Goal: Task Accomplishment & Management: Manage account settings

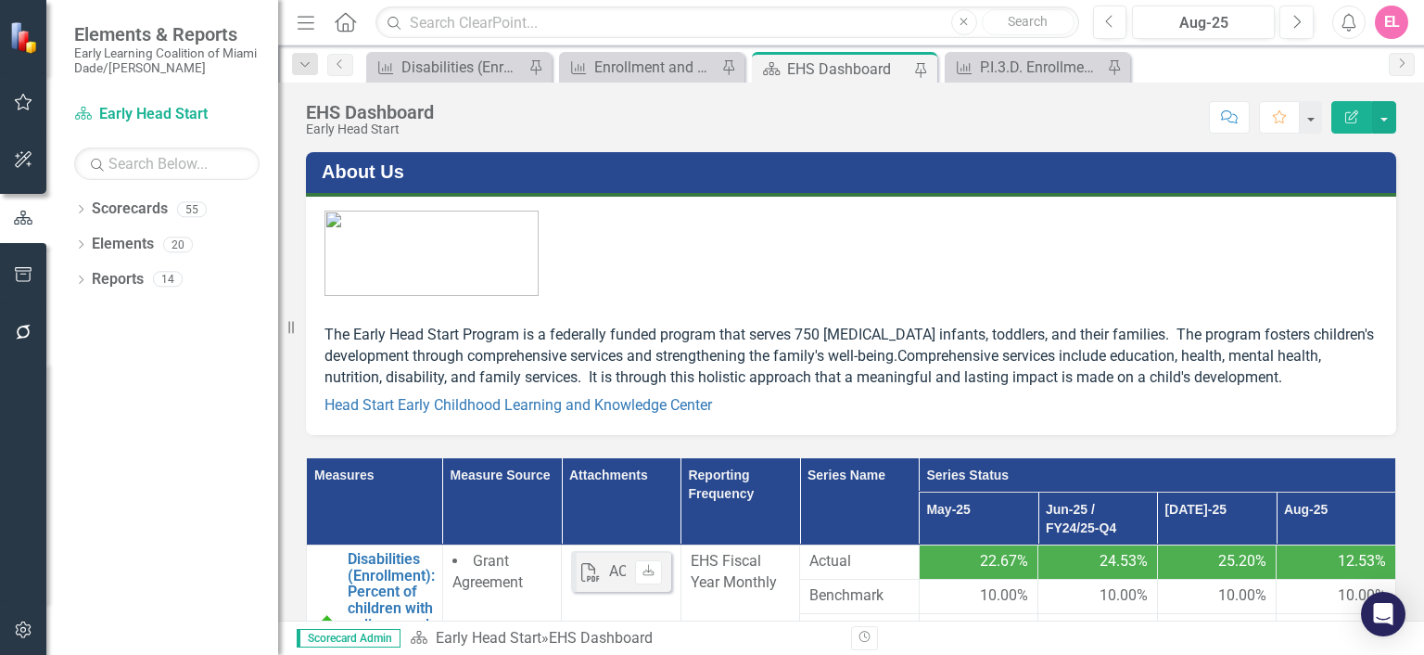
click at [654, 49] on div "Dropdown Search Measure Disabilities (Enrollment): Percent of children with a d…" at bounding box center [851, 63] width 1146 height 37
click at [656, 57] on div "Enrollment and Attendance (Monthly Attendance): Percent of Average Monthly Atte…" at bounding box center [655, 67] width 122 height 23
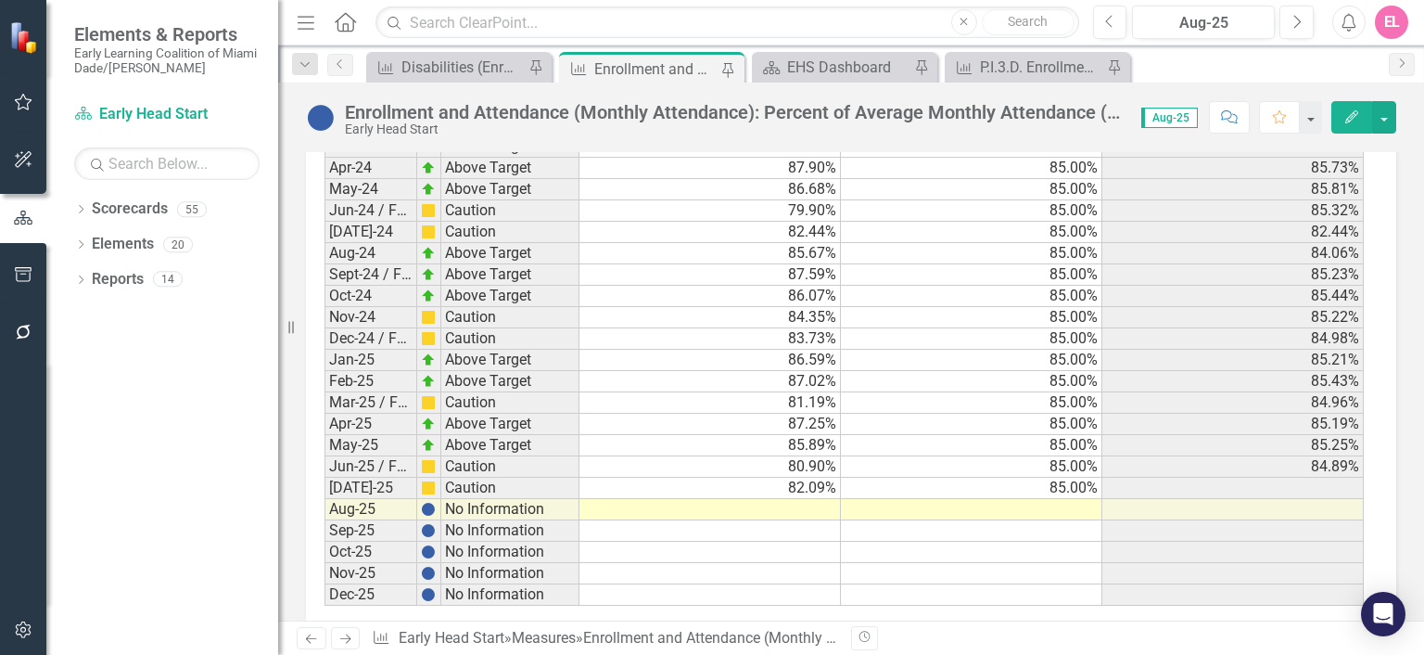
scroll to position [2993, 0]
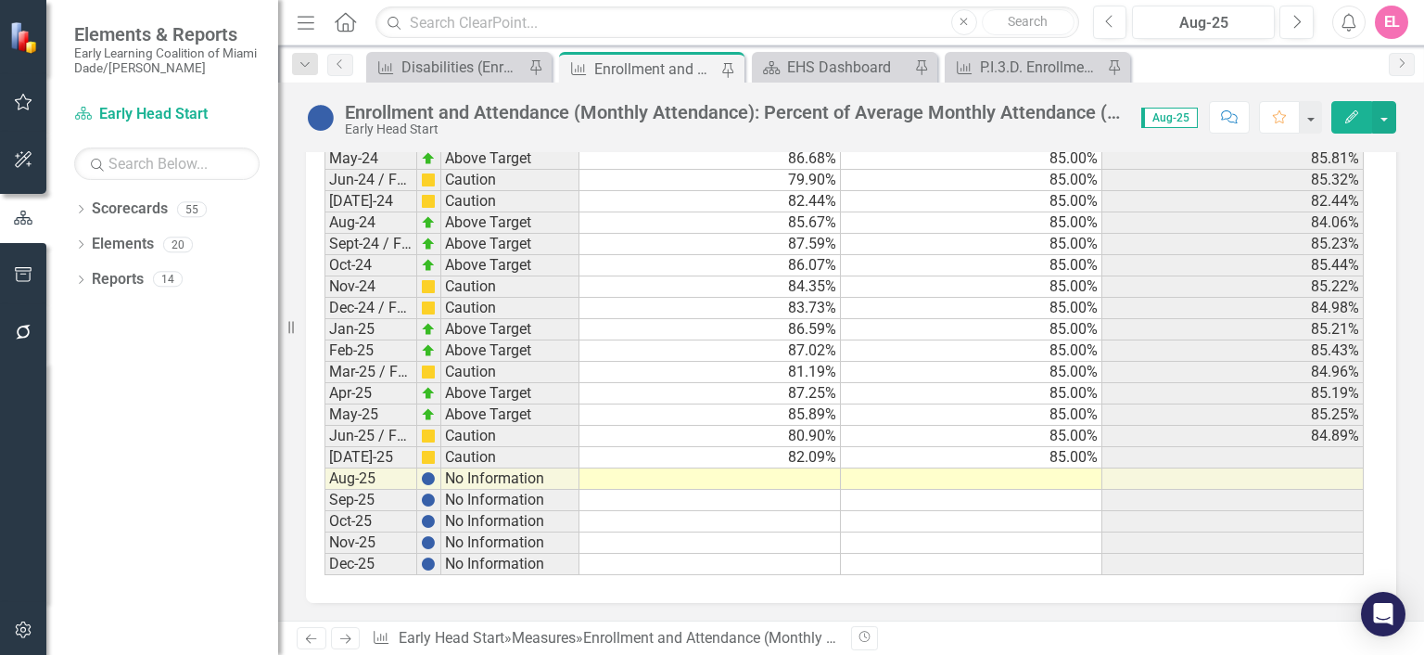
click at [794, 468] on td at bounding box center [709, 478] width 261 height 21
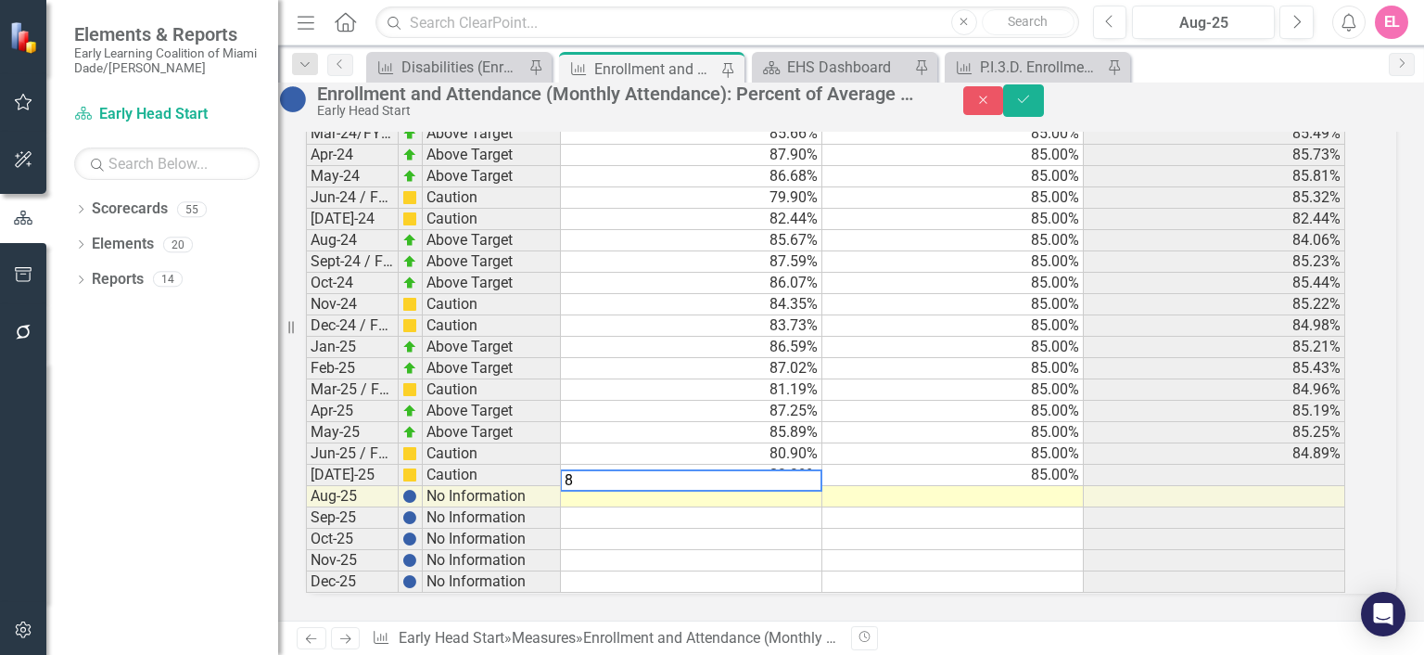
scroll to position [2994, 0]
type textarea "85.86"
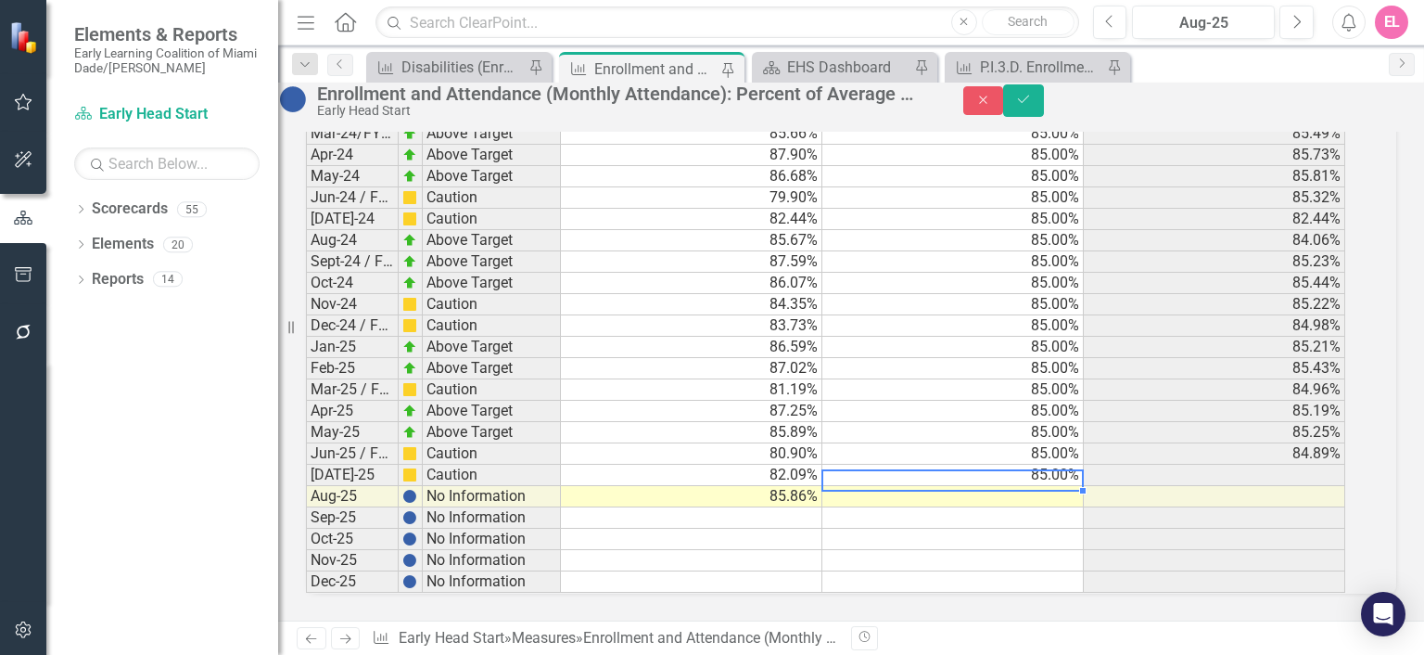
click at [920, 486] on td at bounding box center [952, 496] width 261 height 21
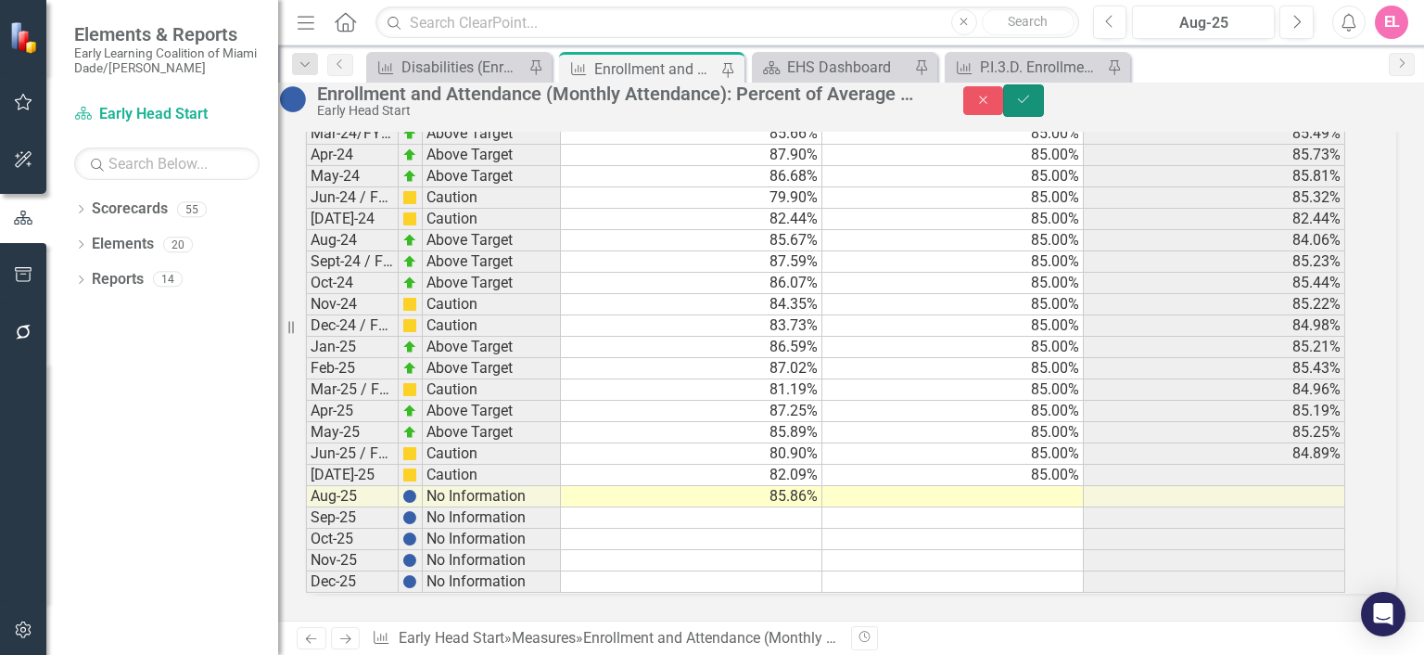
click at [1044, 117] on button "Save" at bounding box center [1023, 100] width 41 height 32
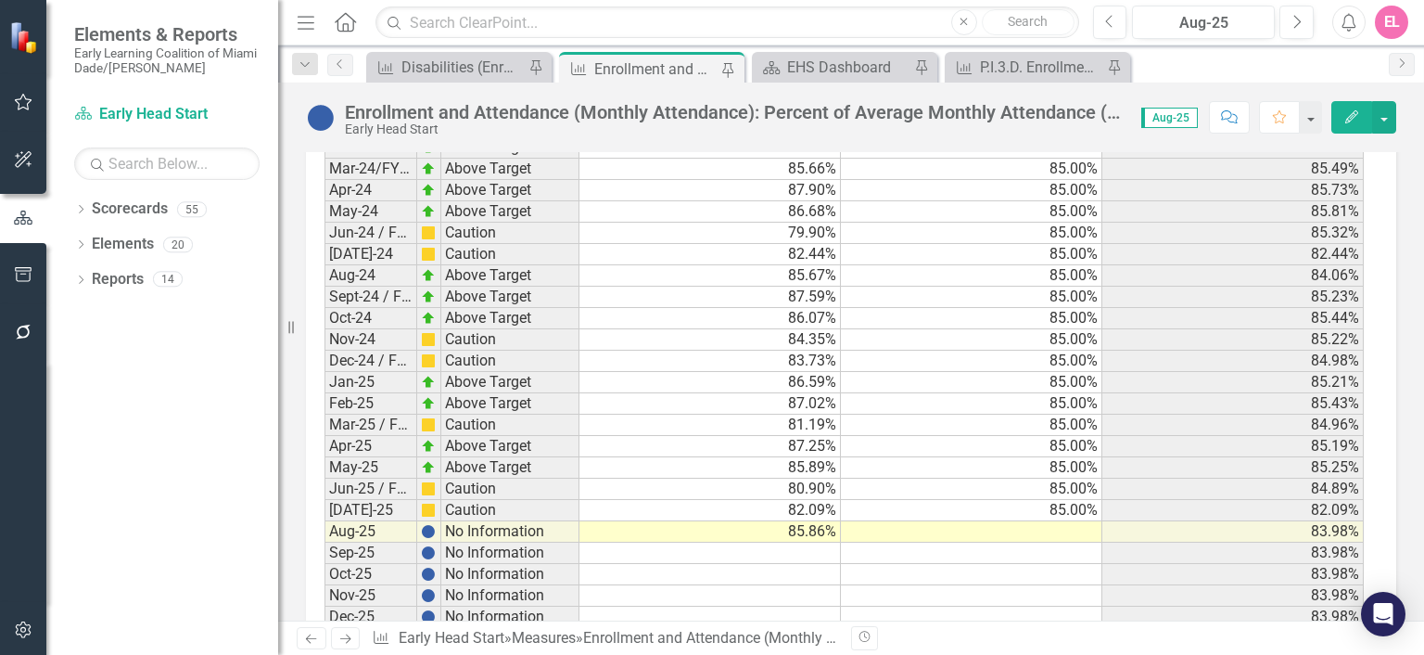
scroll to position [2993, 0]
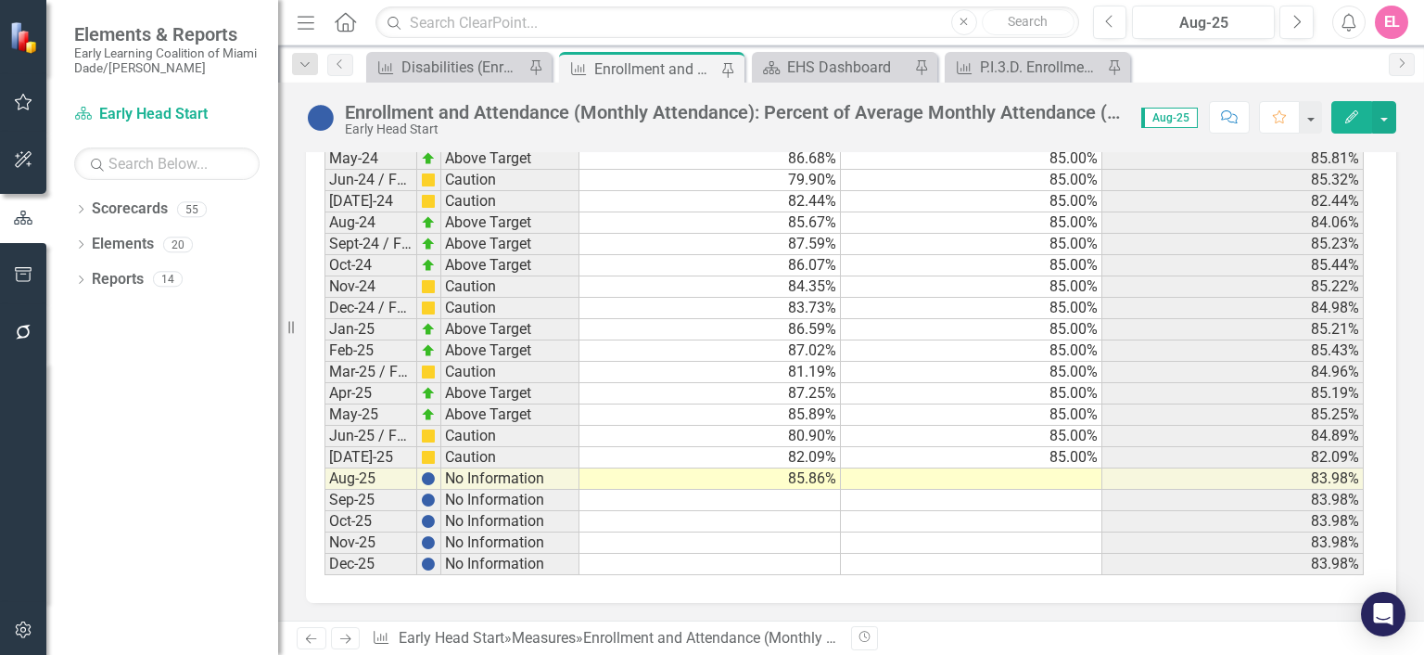
click at [1082, 468] on td at bounding box center [971, 478] width 261 height 21
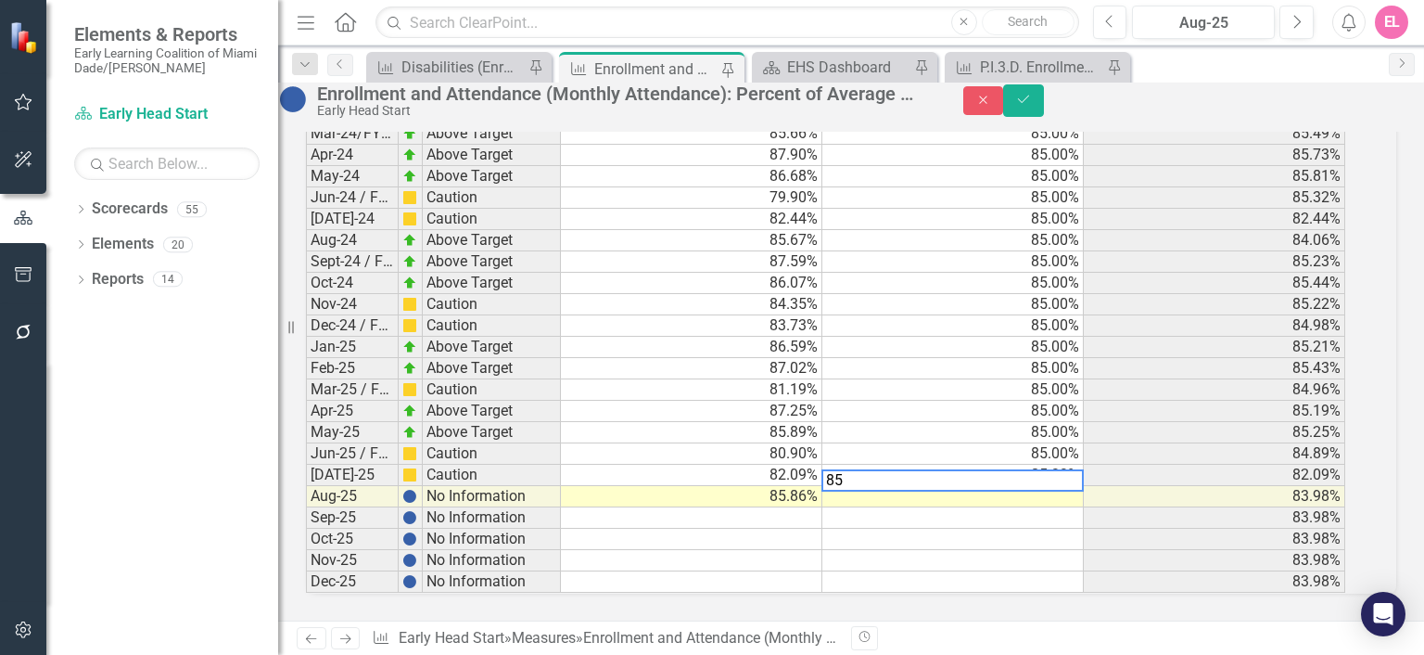
scroll to position [2994, 0]
type textarea "85"
click at [1044, 101] on button "Save" at bounding box center [1023, 100] width 41 height 32
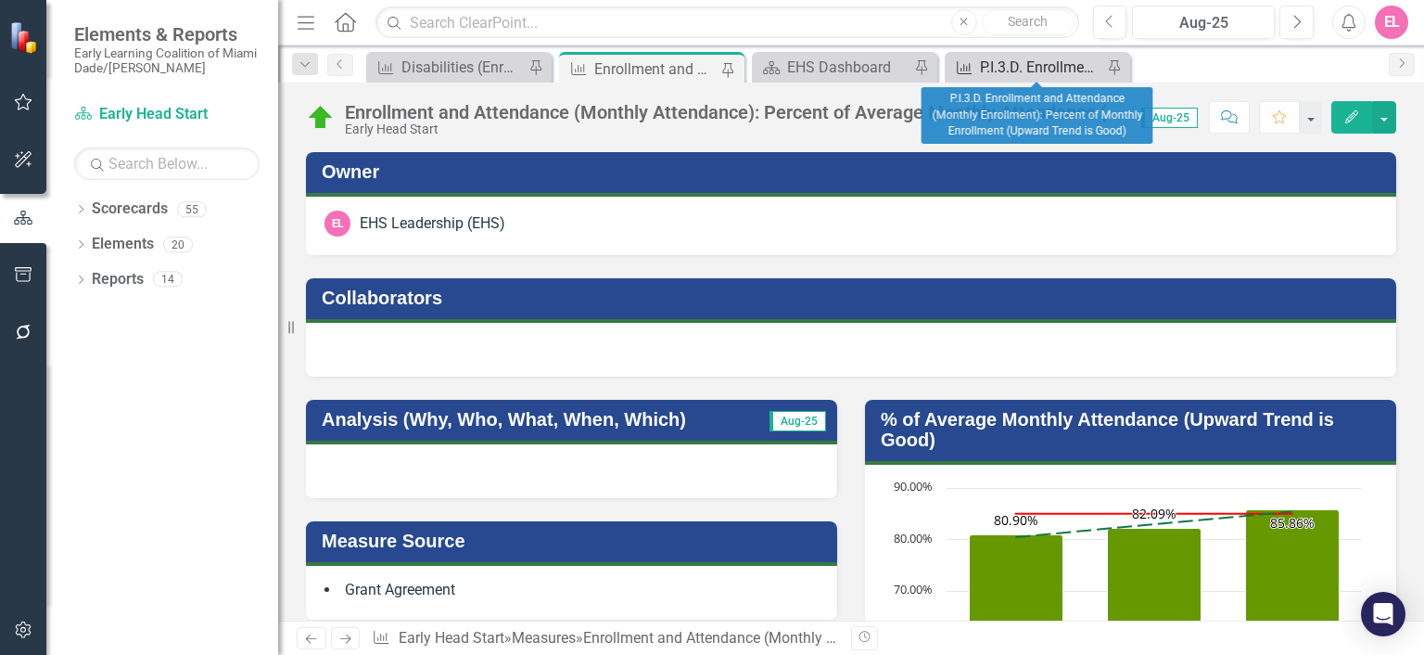
click at [1035, 62] on div "P.I.3.D. Enrollment and Attendance (Monthly Enrollment): Percent of Monthly Enr…" at bounding box center [1041, 67] width 122 height 23
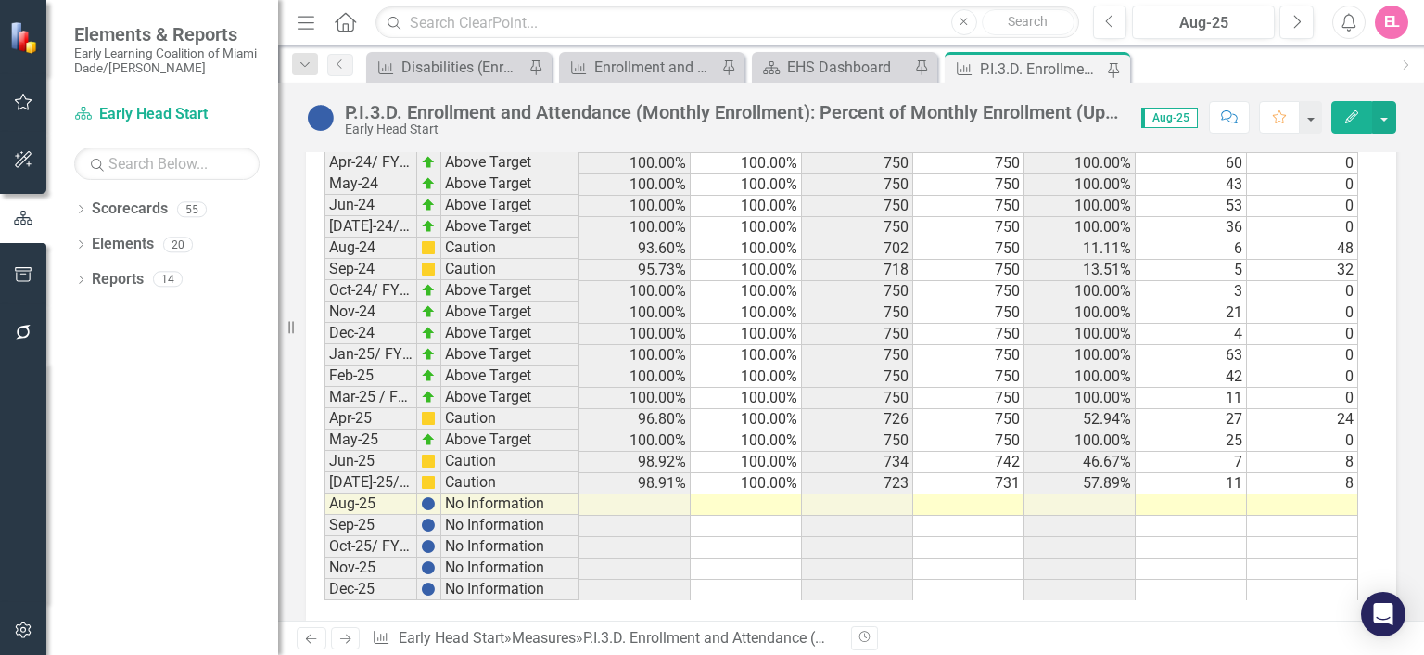
scroll to position [3176, 0]
click at [884, 490] on td at bounding box center [857, 500] width 111 height 21
click at [1354, 112] on icon "Edit" at bounding box center [1351, 116] width 17 height 13
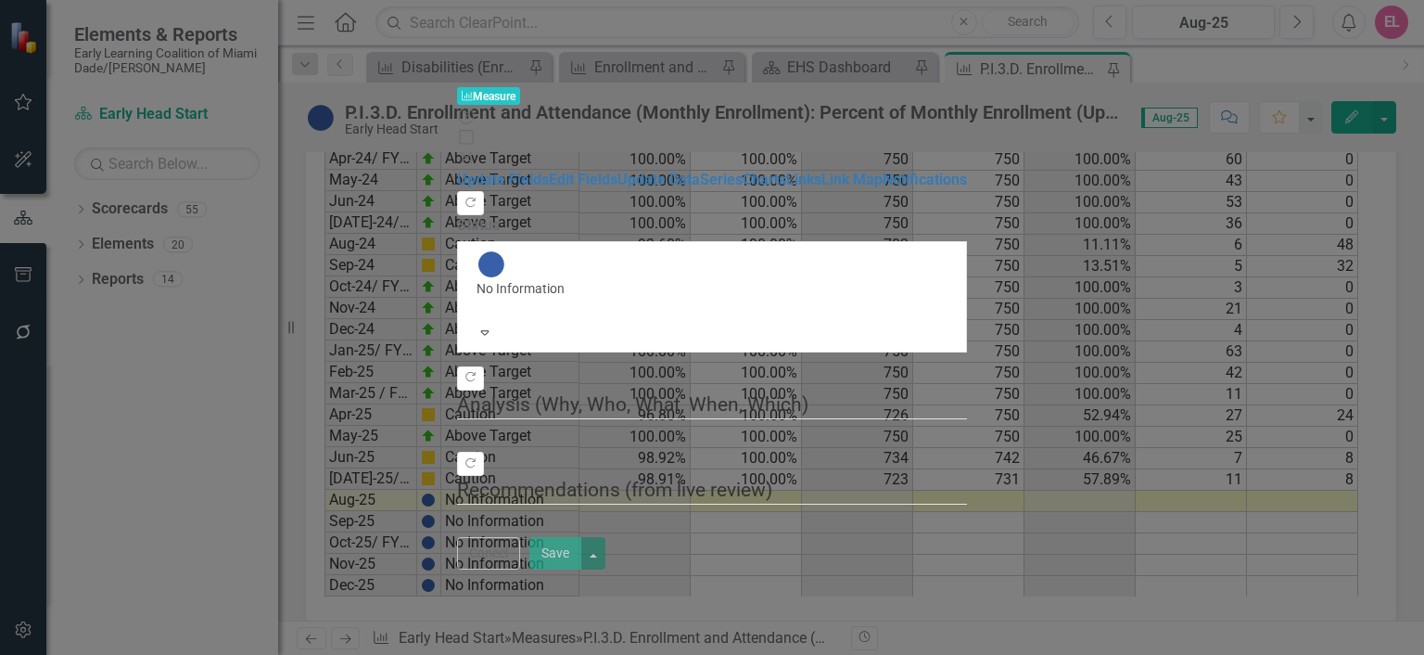
click at [476, 150] on icon "Close" at bounding box center [466, 157] width 19 height 15
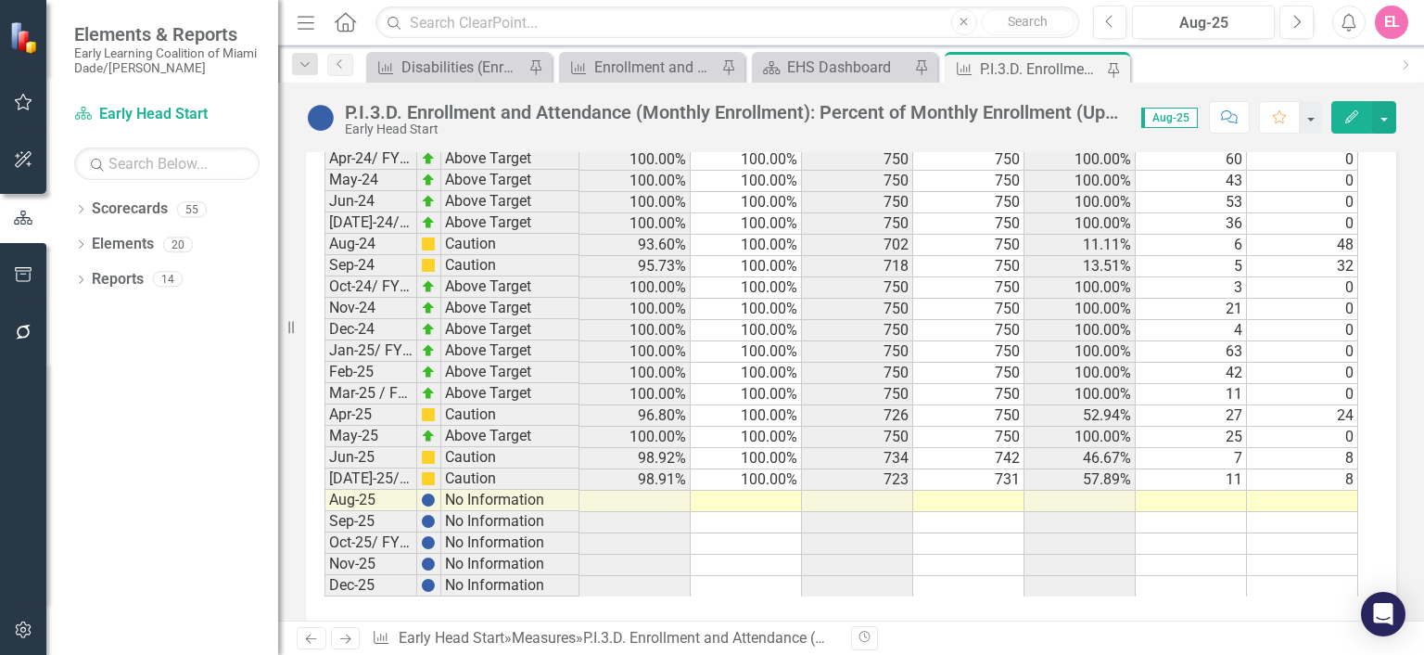
click at [989, 490] on td at bounding box center [968, 500] width 111 height 21
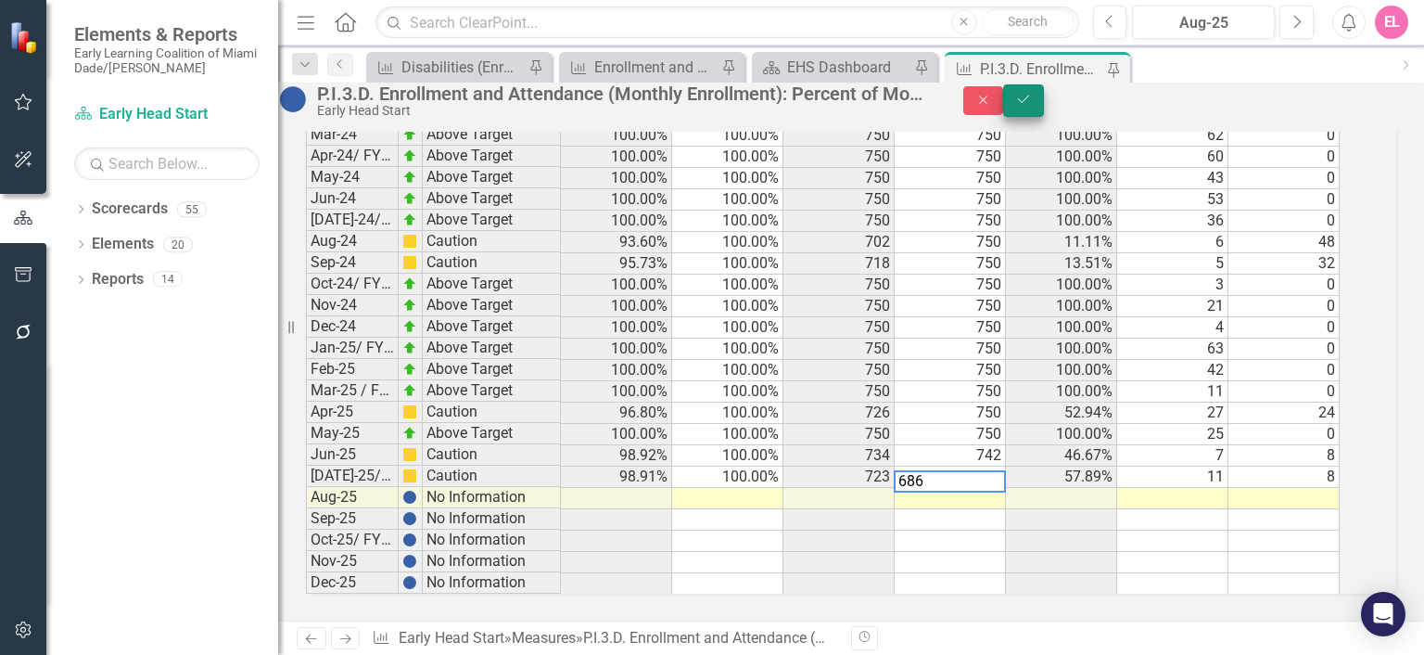
type textarea "686"
click at [1044, 107] on button "Save" at bounding box center [1023, 100] width 41 height 32
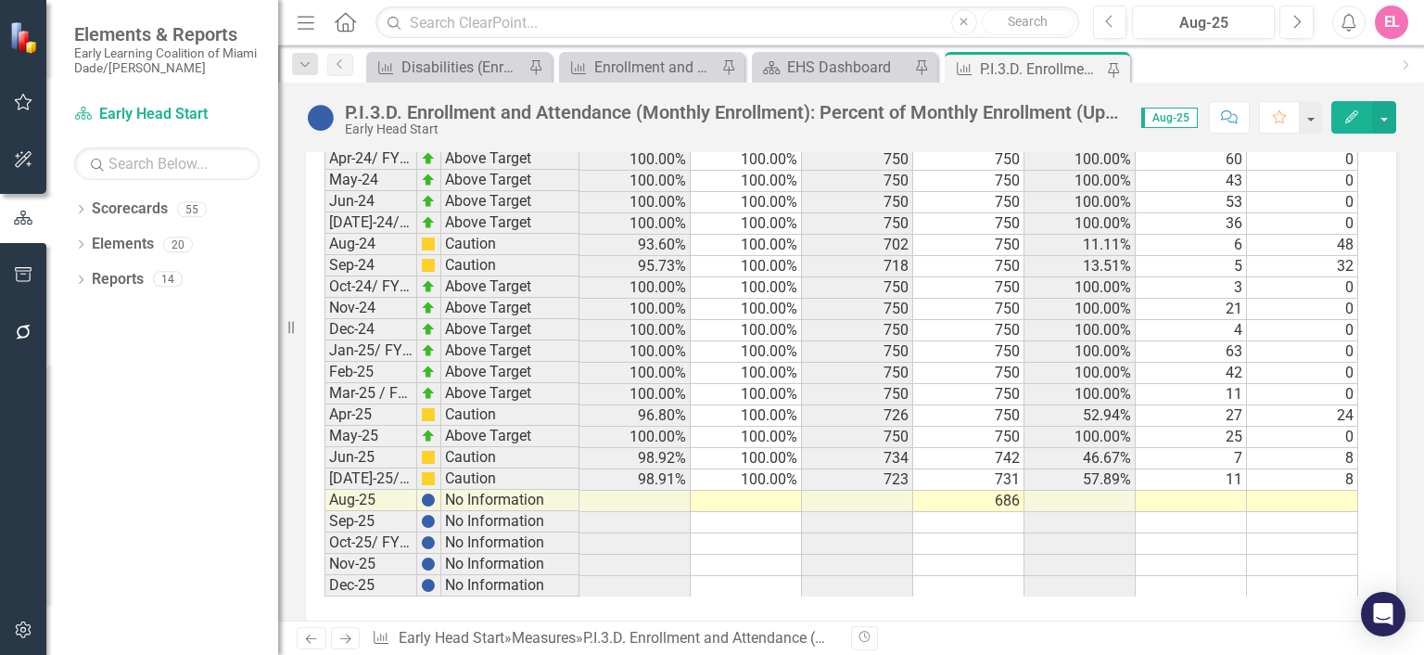
click at [884, 490] on td at bounding box center [857, 500] width 111 height 21
click at [973, 490] on td "686" at bounding box center [968, 500] width 111 height 21
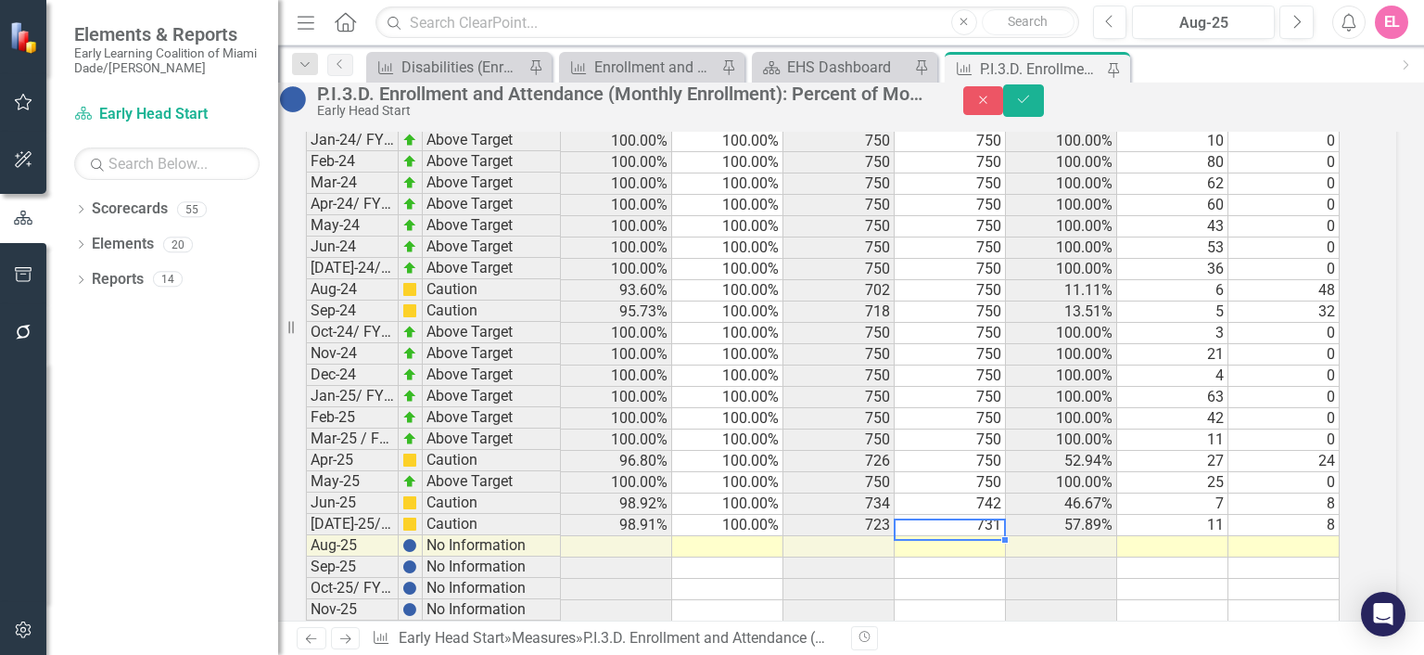
scroll to position [3178, 0]
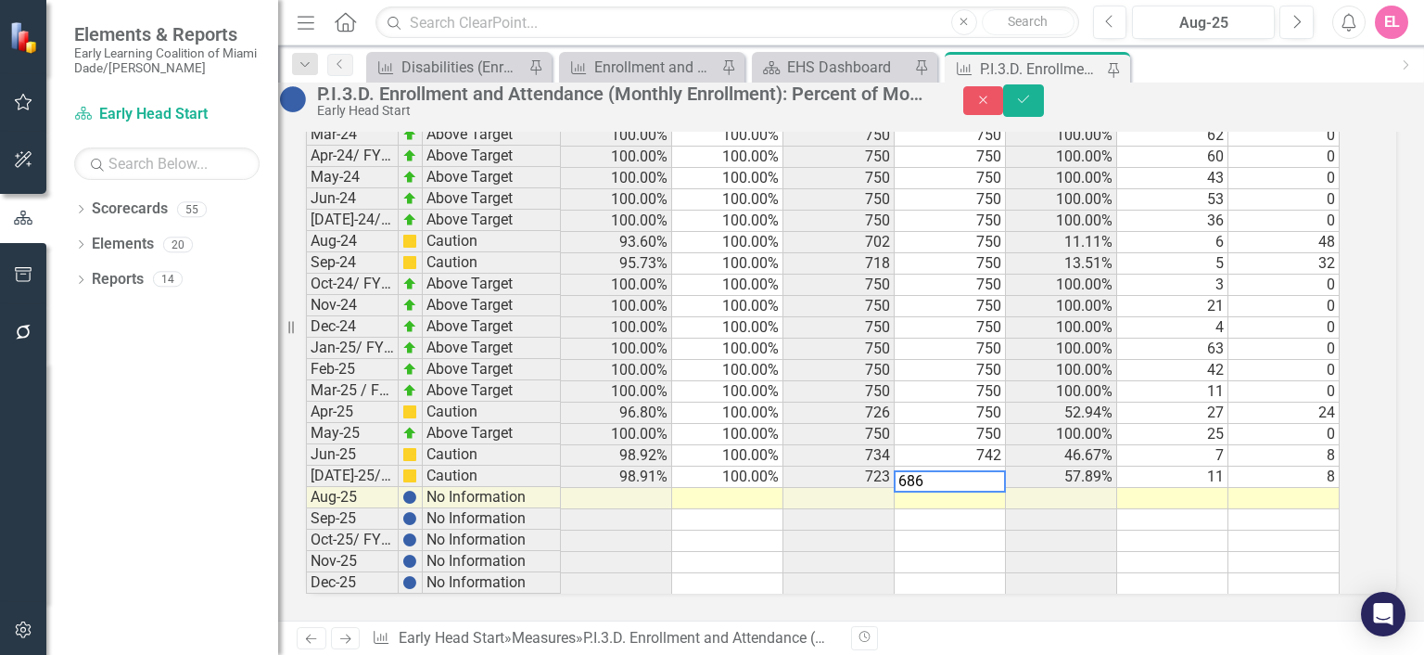
click at [1213, 488] on td at bounding box center [1172, 498] width 111 height 21
type textarea "11"
click at [1044, 116] on button "Save" at bounding box center [1023, 100] width 41 height 32
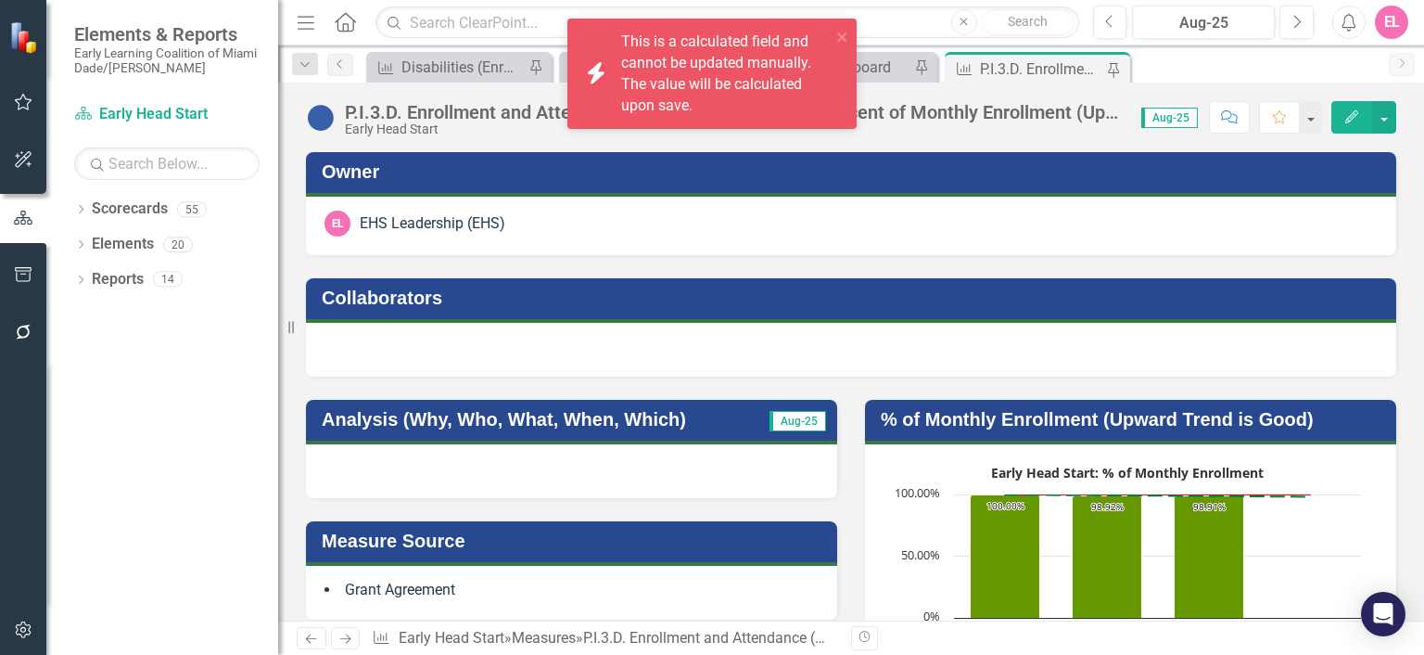
scroll to position [3176, 0]
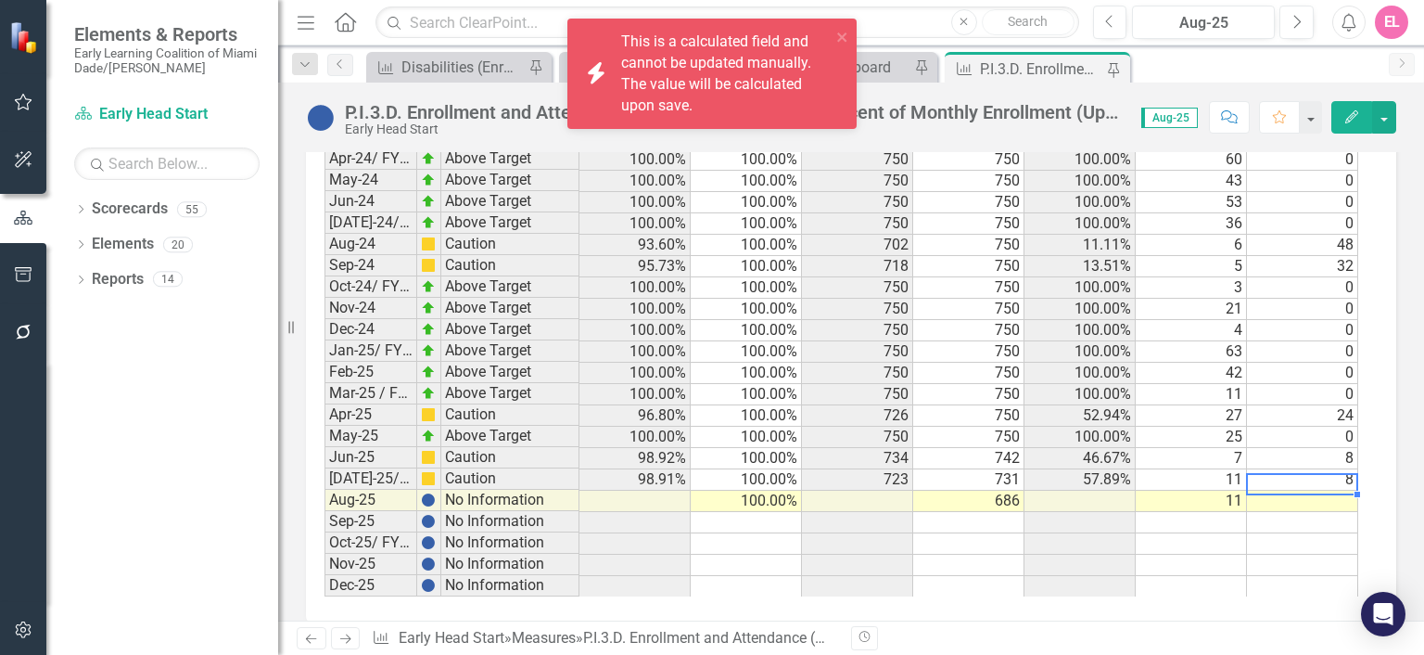
click at [1290, 490] on td at bounding box center [1302, 500] width 111 height 21
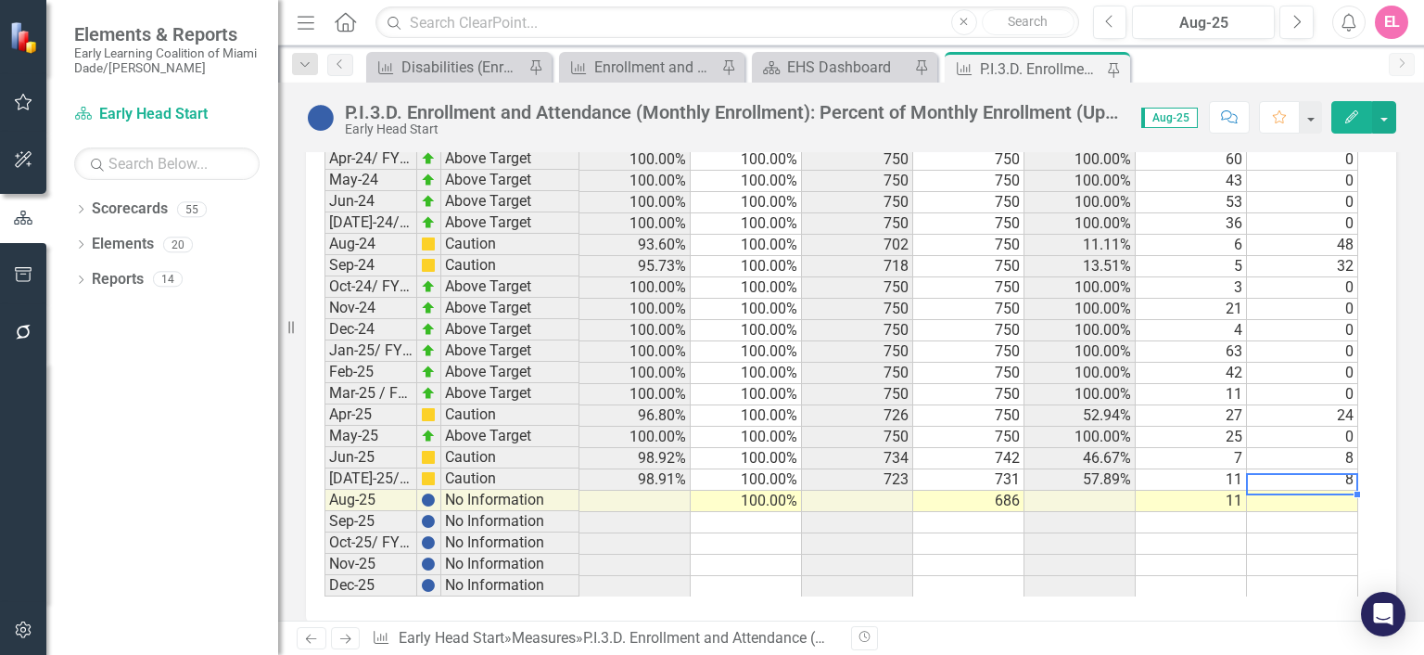
click at [1016, 490] on td "686" at bounding box center [968, 500] width 111 height 21
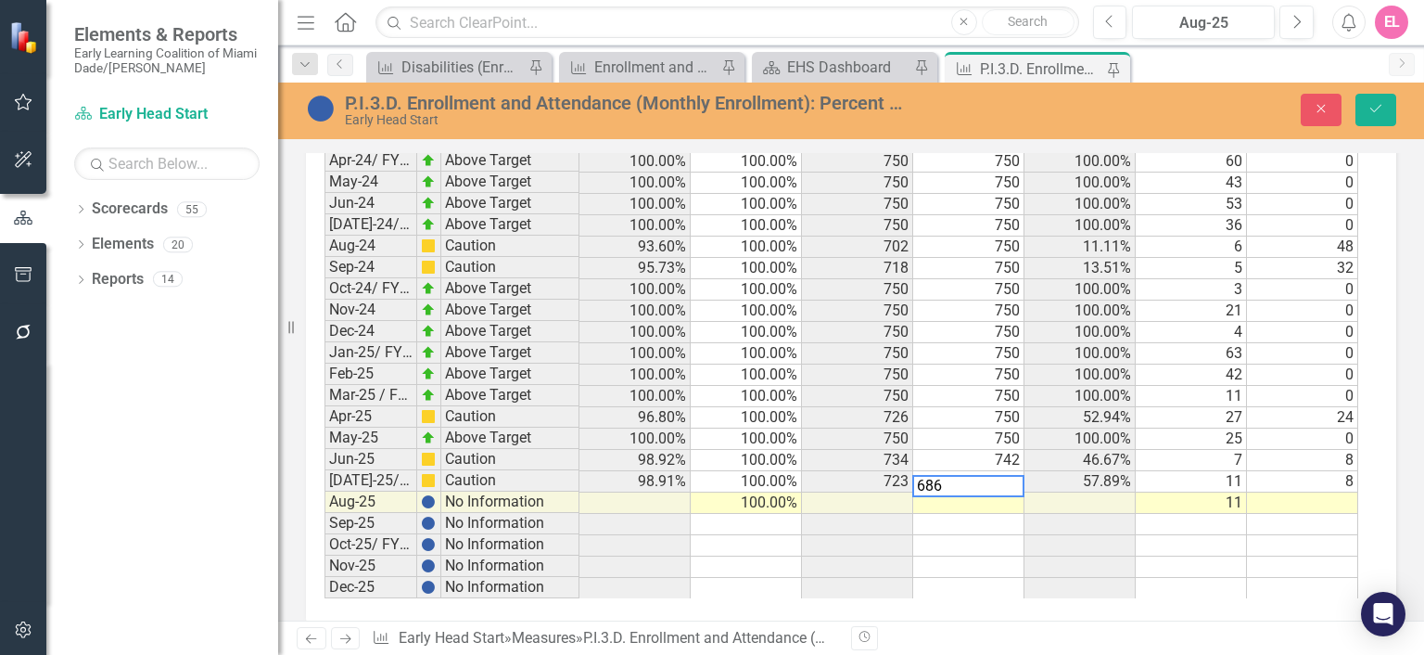
type textarea "686"
click at [1007, 514] on td at bounding box center [968, 524] width 111 height 21
click at [1344, 492] on td at bounding box center [1302, 502] width 111 height 21
click at [1368, 115] on button "Save" at bounding box center [1375, 110] width 41 height 32
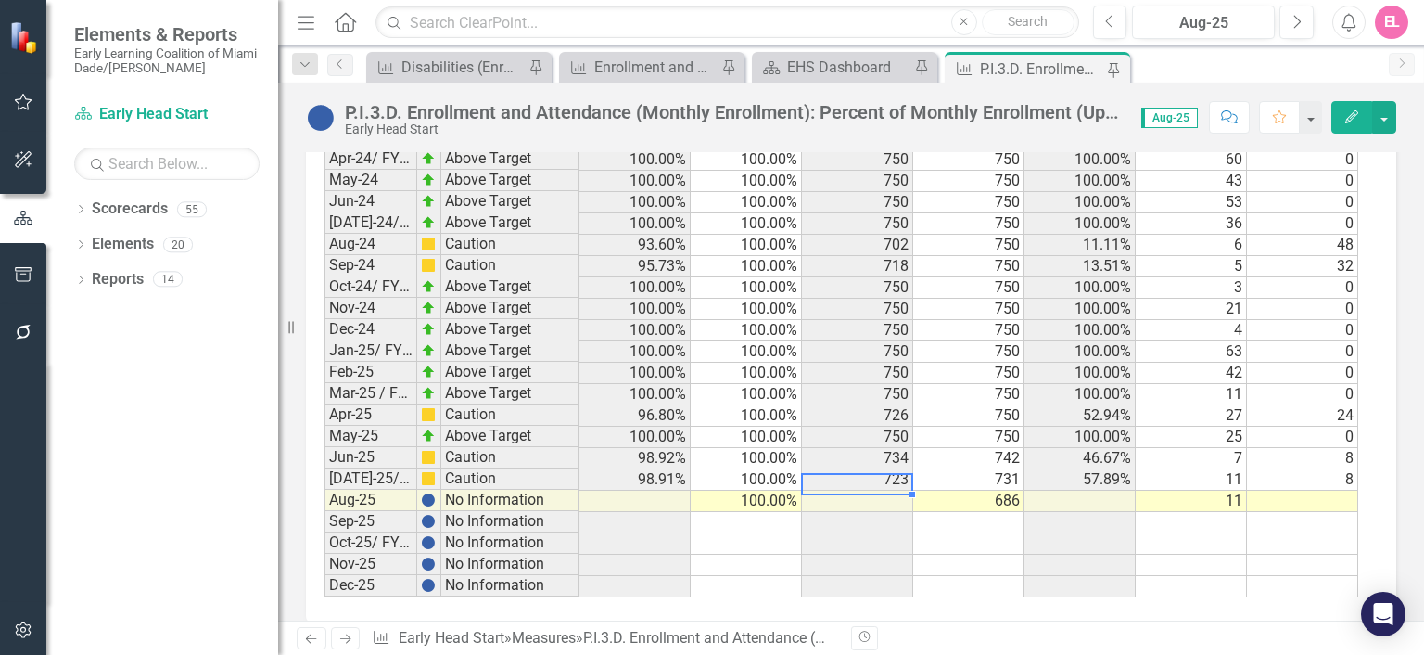
click at [879, 490] on td at bounding box center [857, 500] width 111 height 21
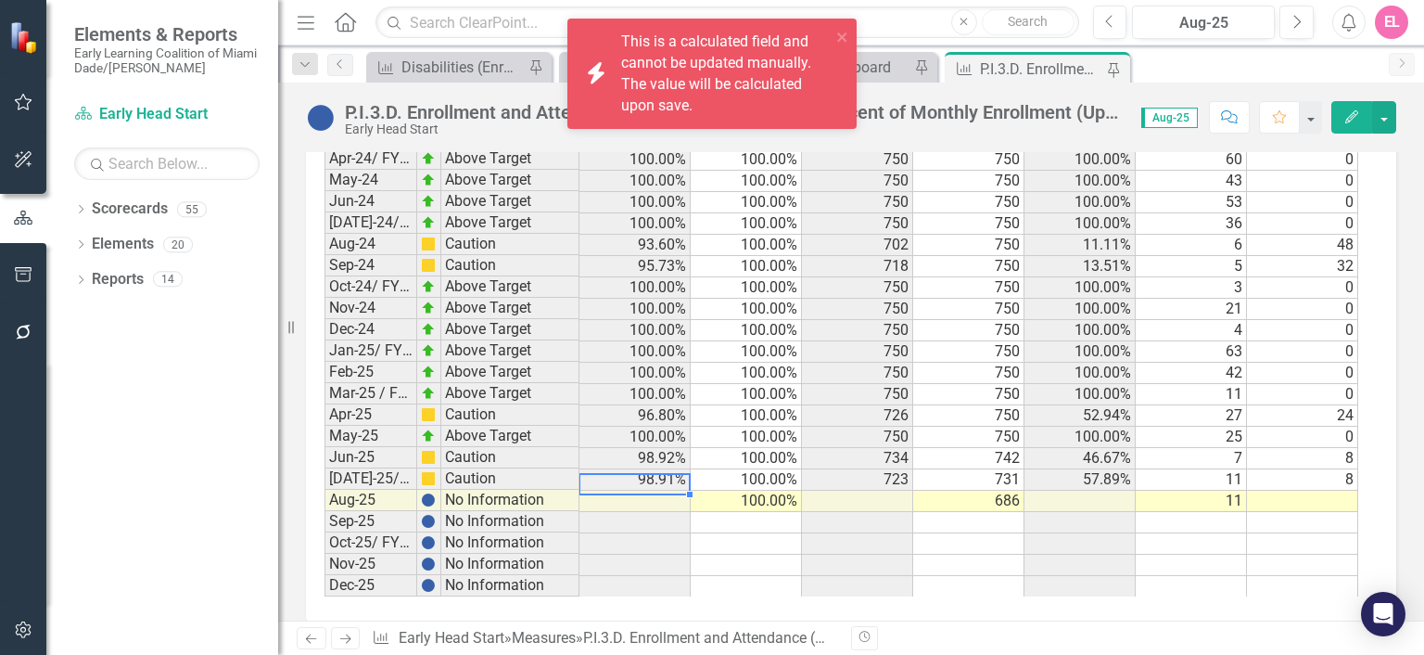
click at [652, 490] on td at bounding box center [634, 500] width 111 height 21
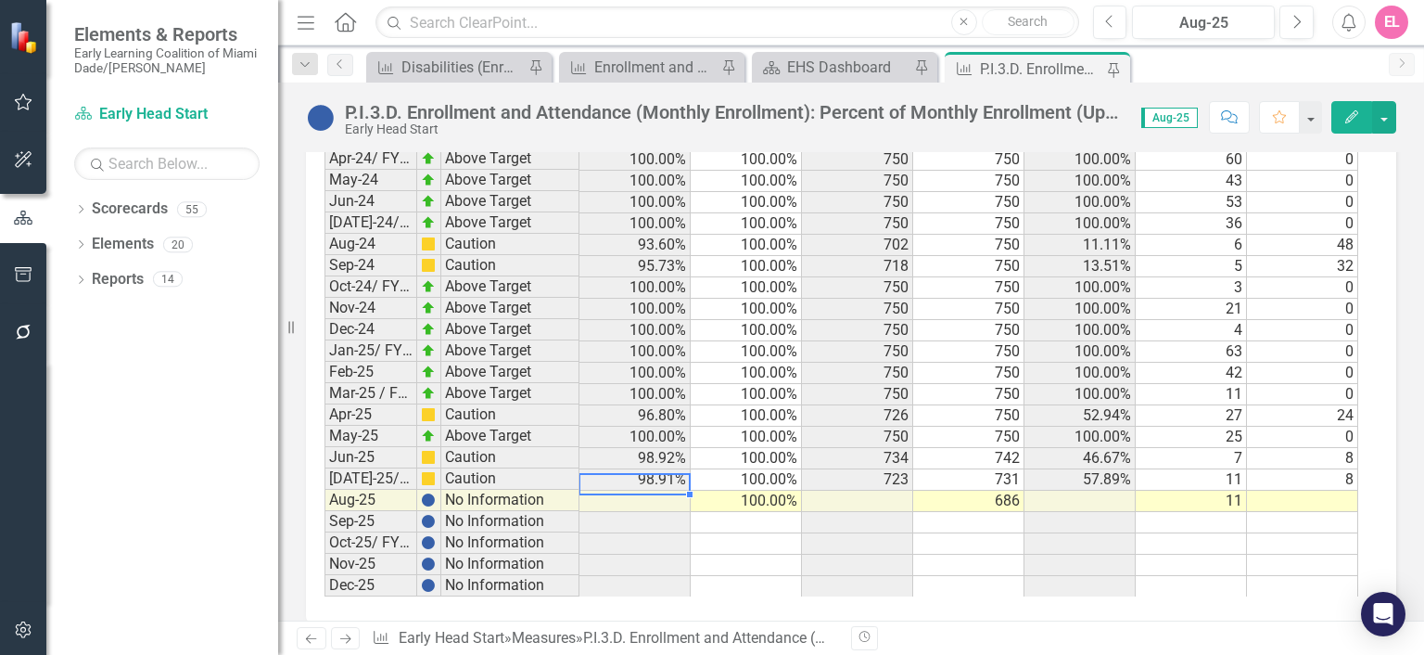
click at [656, 490] on td at bounding box center [634, 500] width 111 height 21
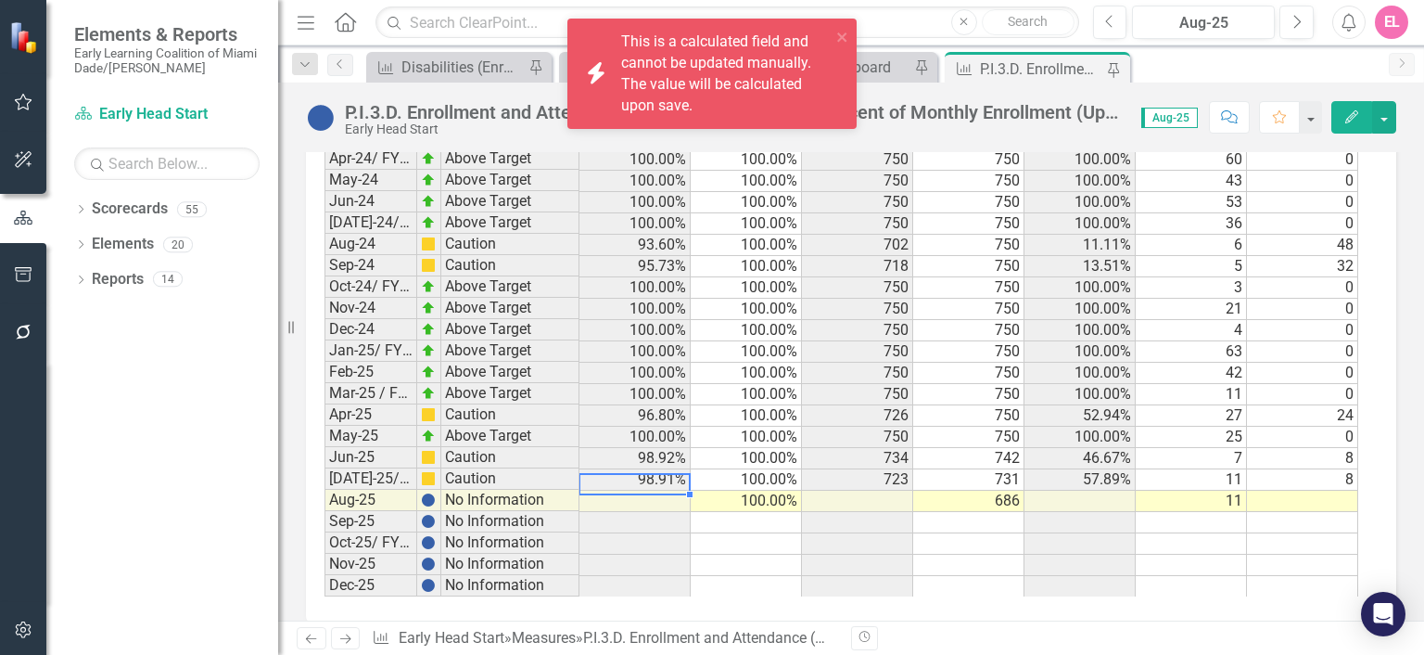
click at [898, 490] on td at bounding box center [857, 500] width 111 height 21
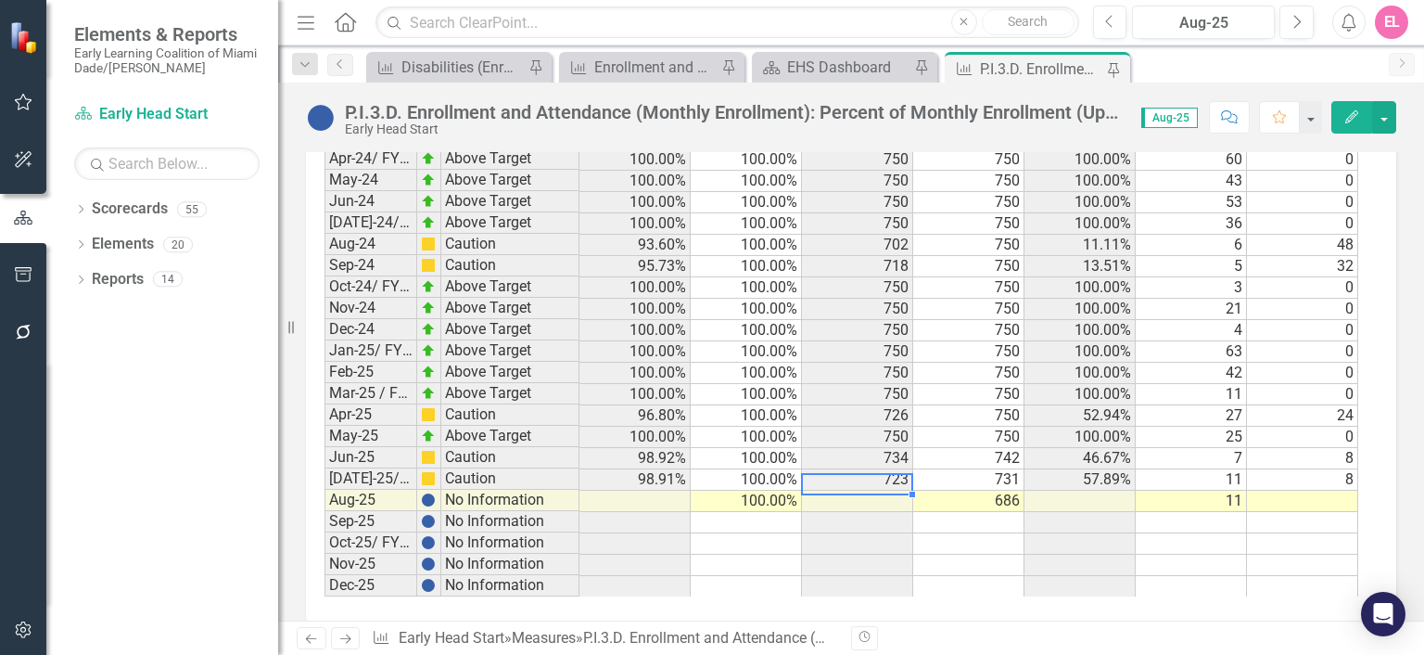
click at [1100, 490] on td at bounding box center [1079, 500] width 111 height 21
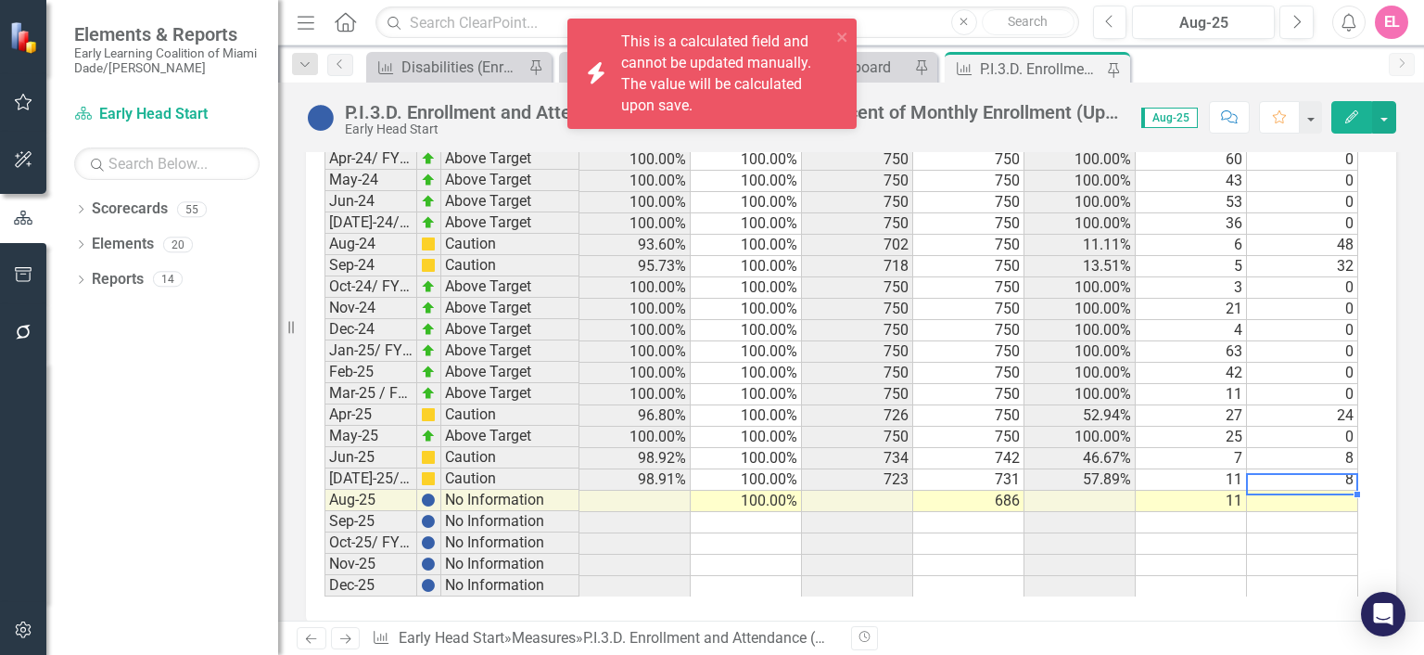
click at [1334, 490] on td at bounding box center [1302, 500] width 111 height 21
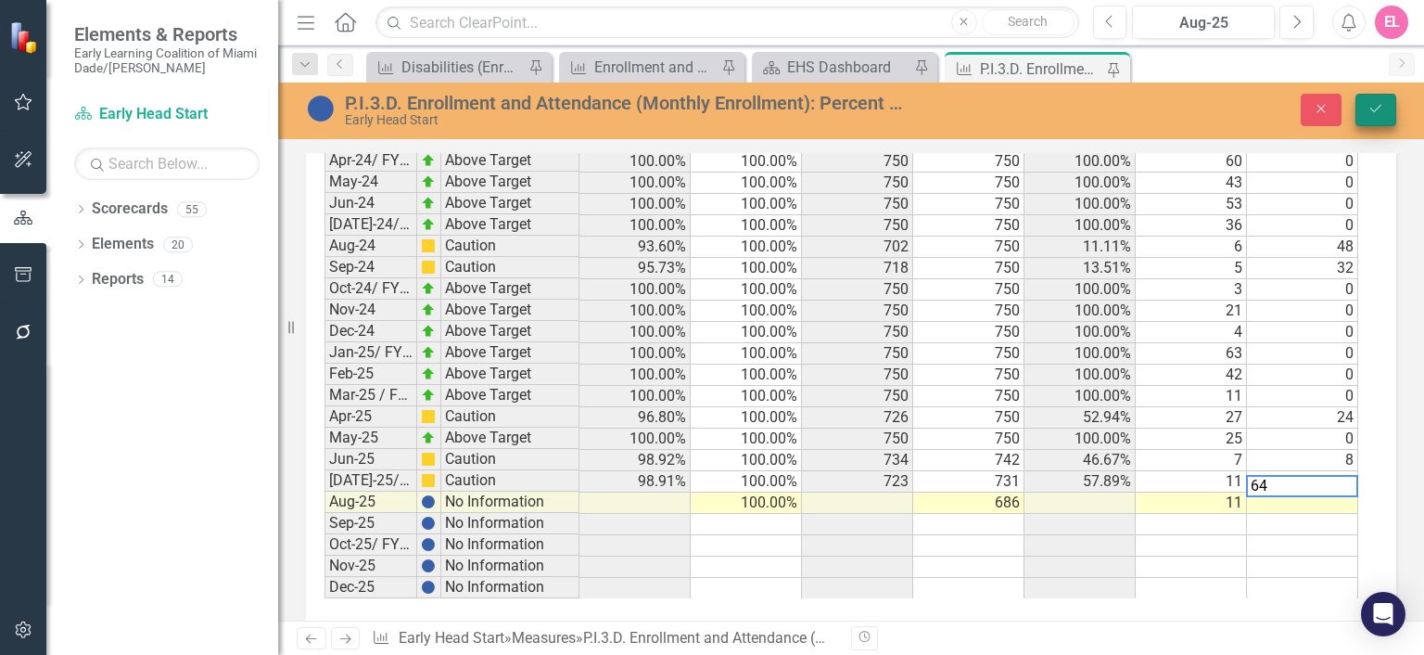
type textarea "64"
click at [1381, 112] on icon "Save" at bounding box center [1375, 108] width 17 height 13
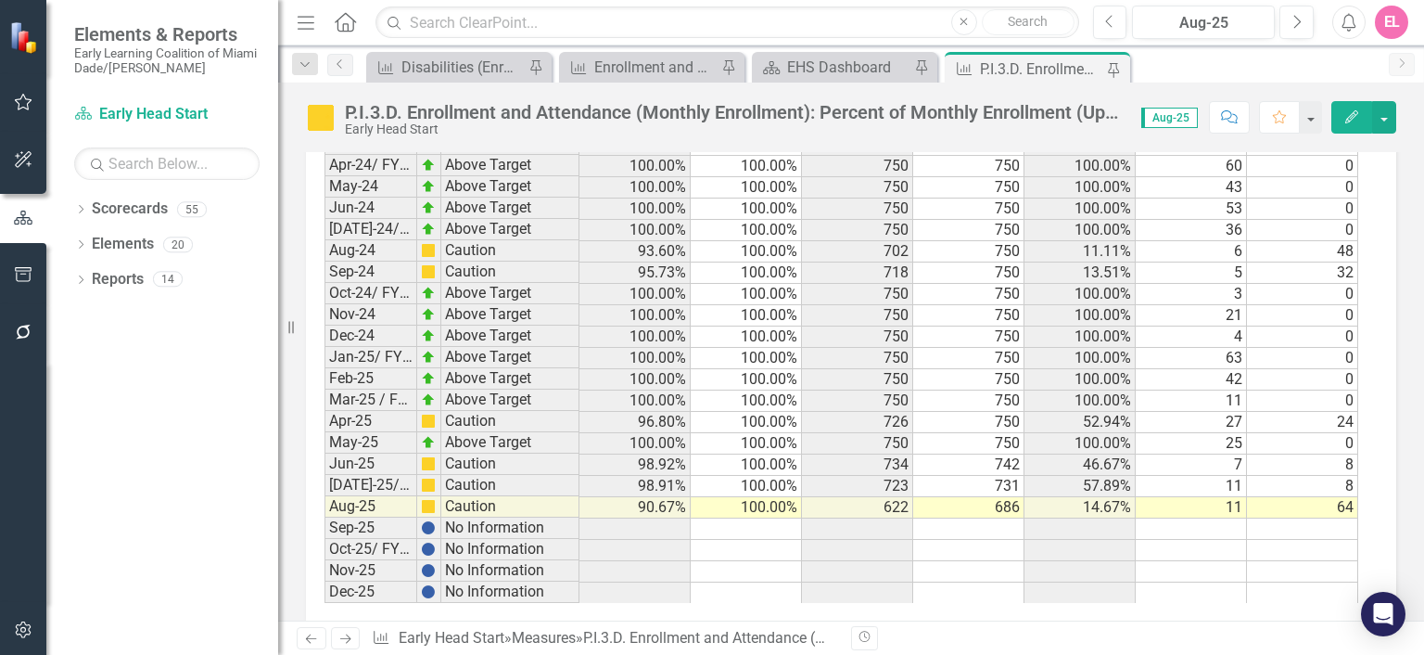
scroll to position [3159, 0]
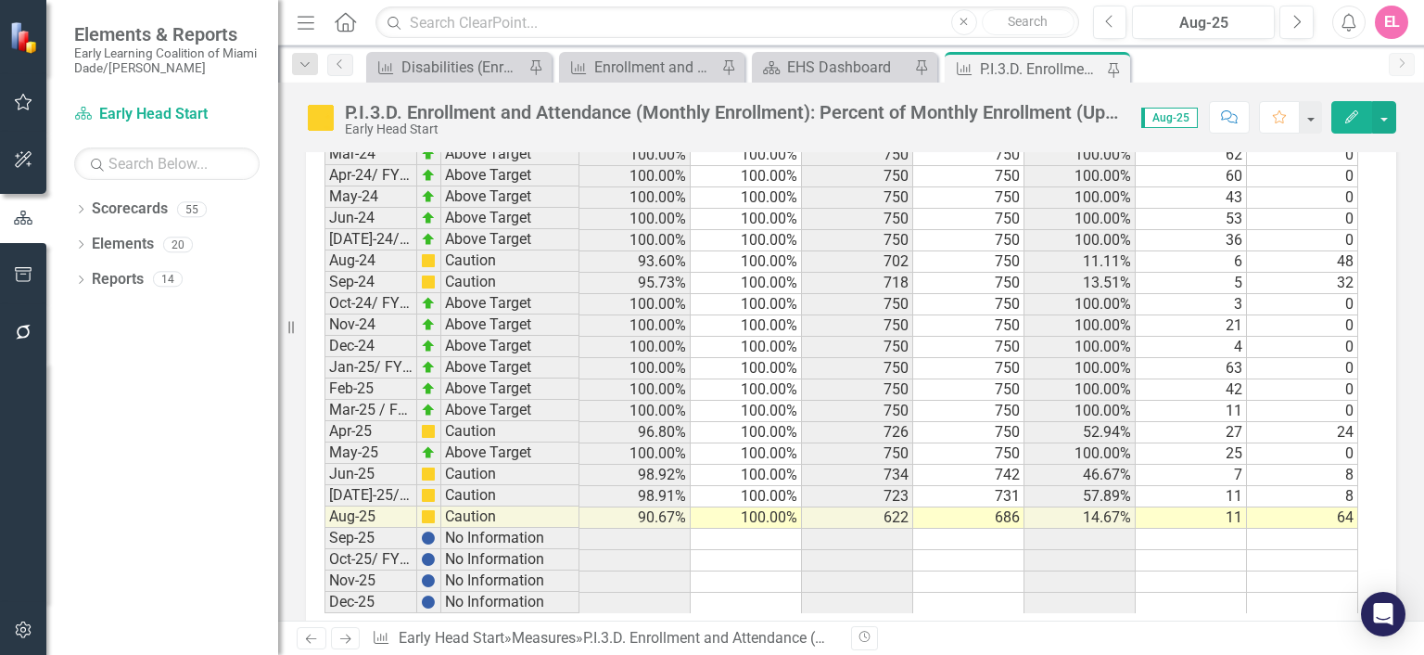
click at [1344, 507] on td "64" at bounding box center [1302, 517] width 111 height 21
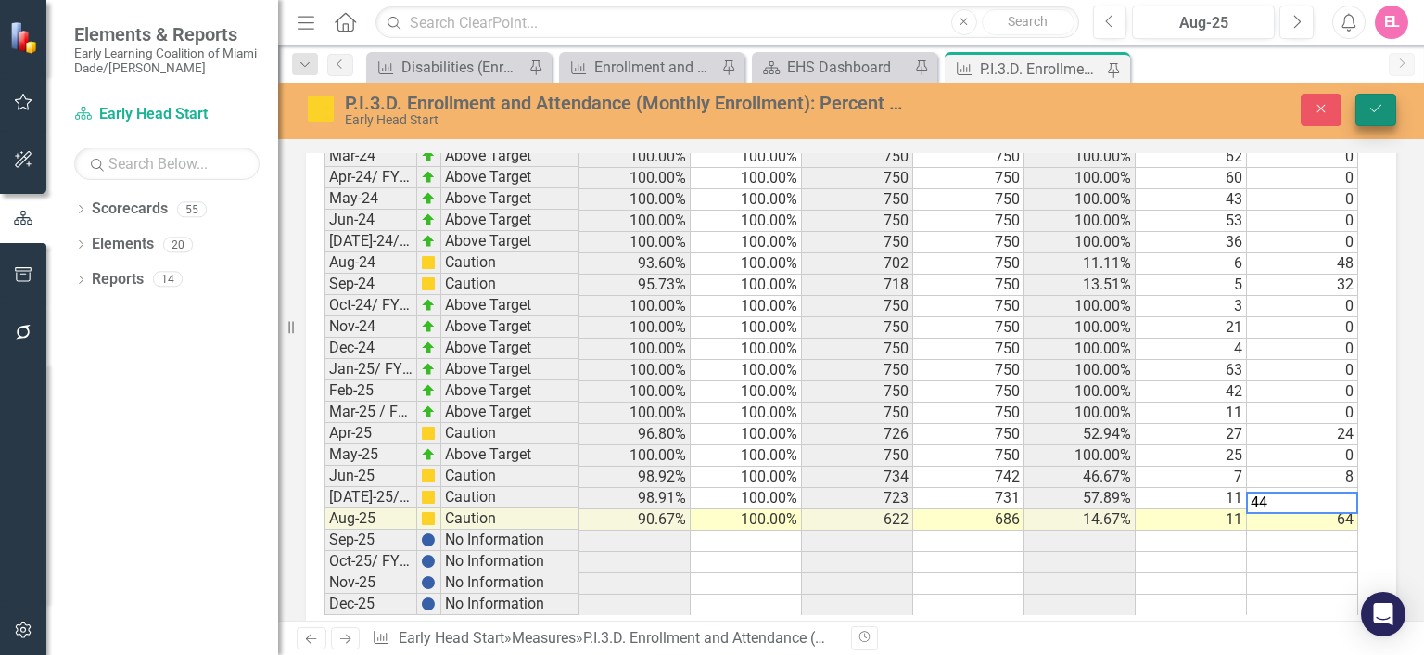
type textarea "44"
click at [1382, 103] on icon "Save" at bounding box center [1375, 108] width 17 height 13
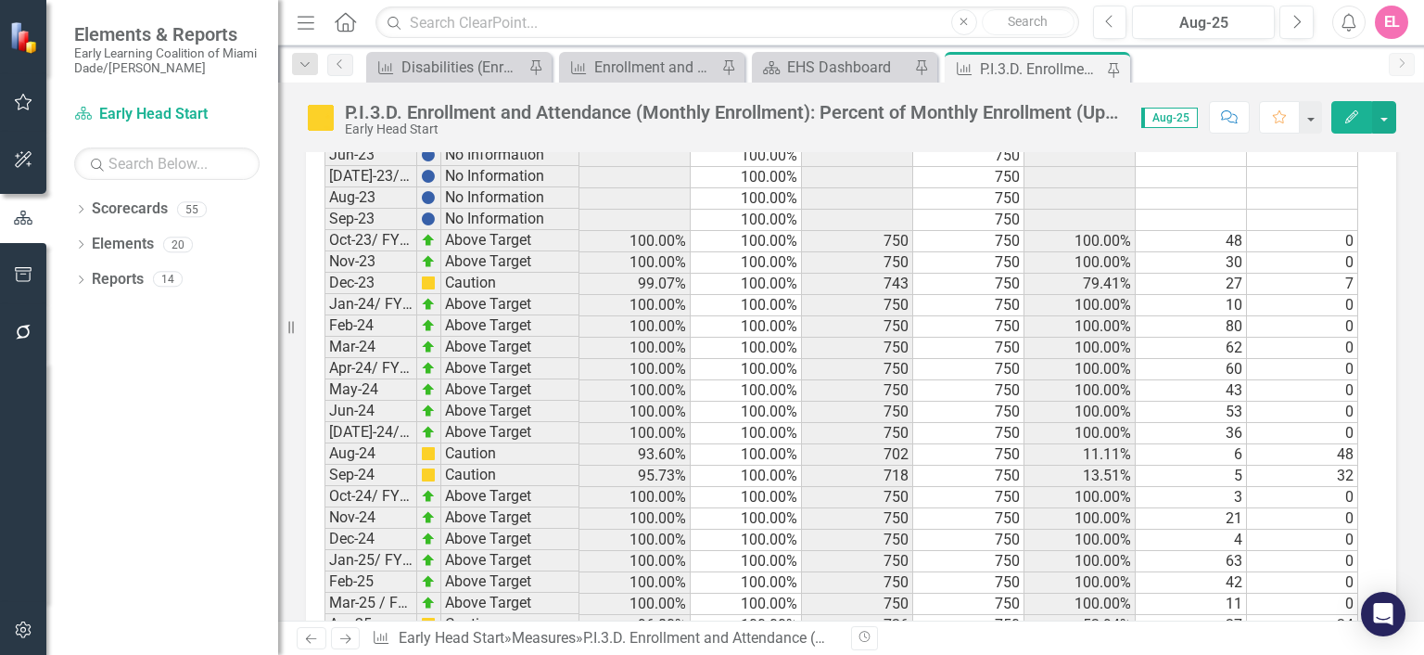
scroll to position [3176, 0]
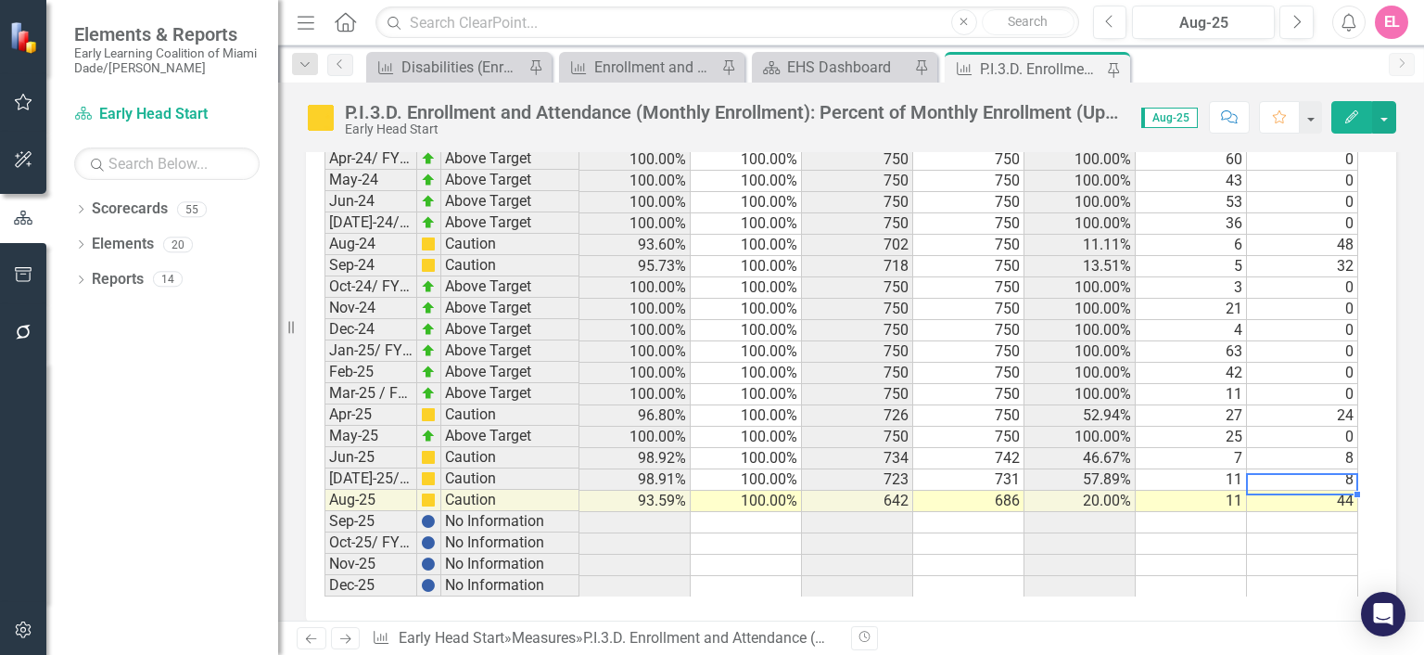
click at [1351, 490] on td "44" at bounding box center [1302, 500] width 111 height 21
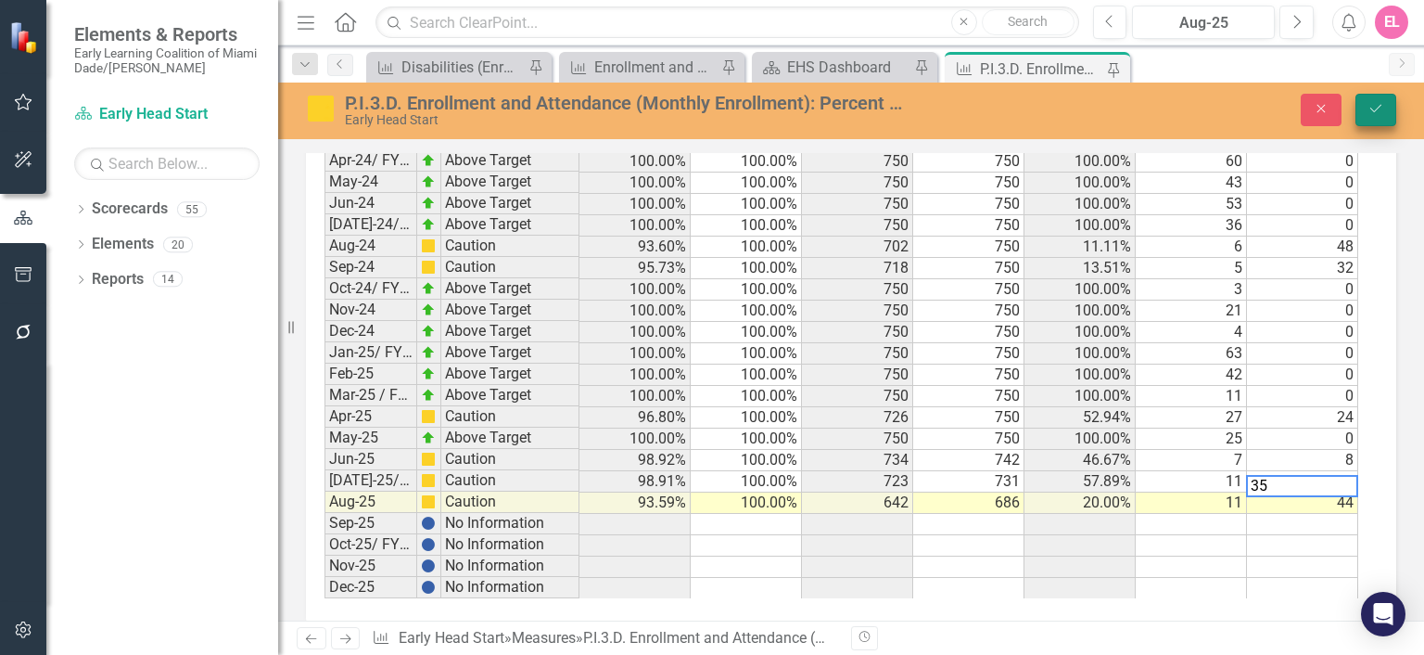
type textarea "35"
click at [1392, 111] on button "Save" at bounding box center [1375, 110] width 41 height 32
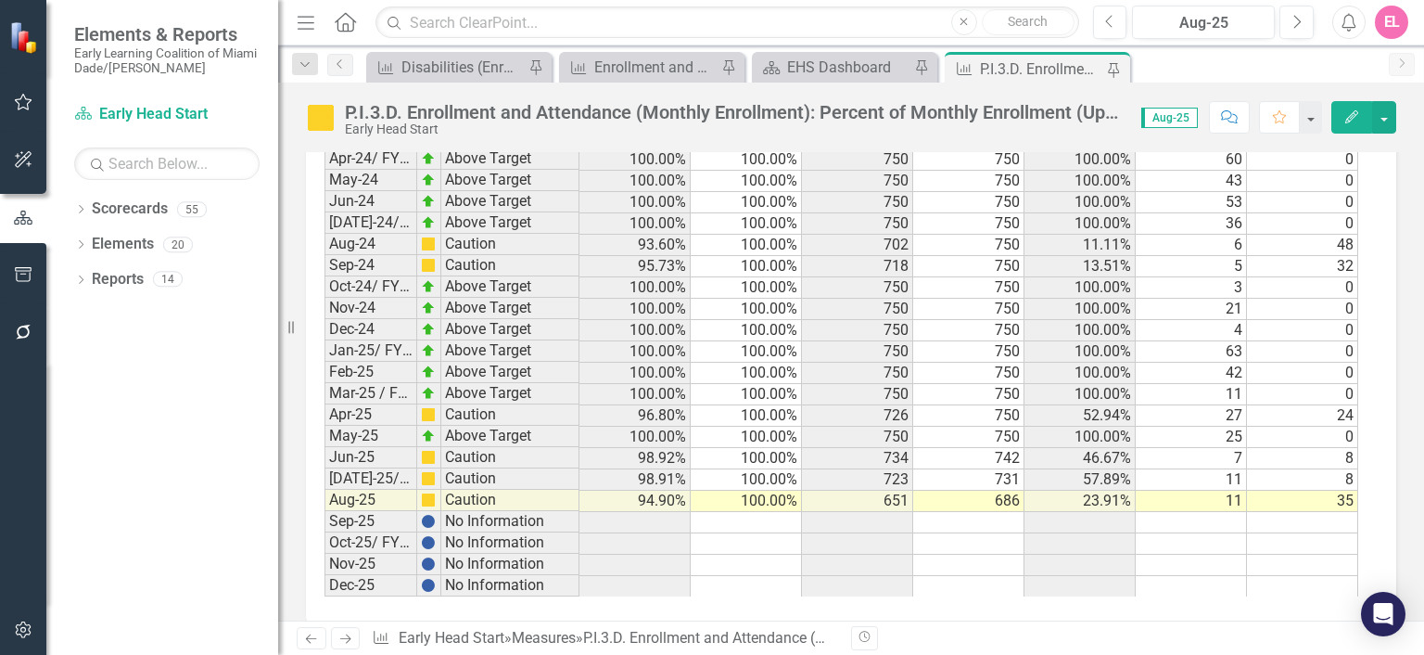
click at [1348, 490] on td "35" at bounding box center [1302, 500] width 111 height 21
type textarea "2"
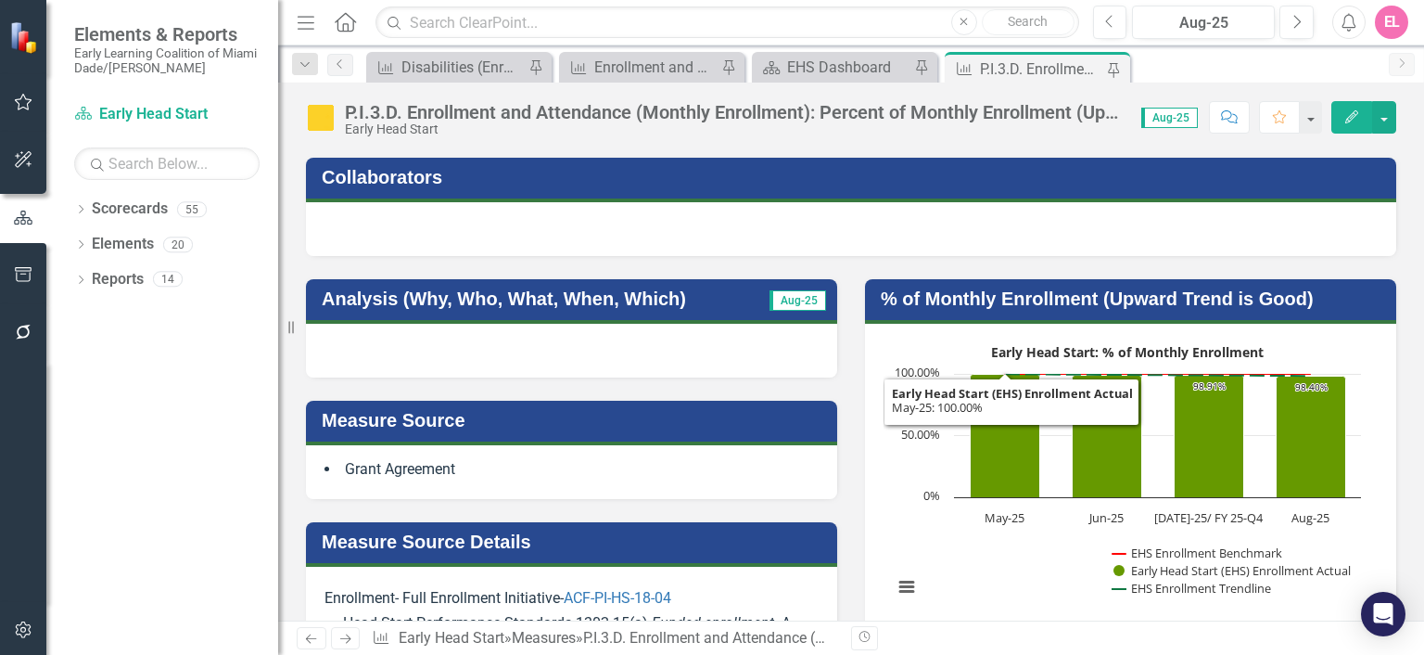
scroll to position [117, 0]
